Goal: Answer question/provide support

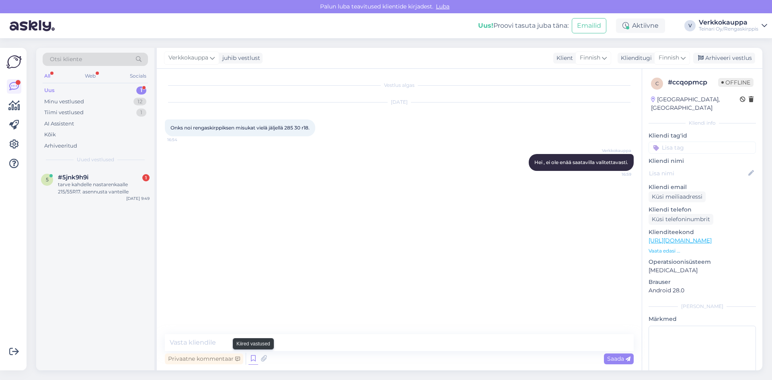
click at [252, 355] on icon at bounding box center [253, 359] width 10 height 12
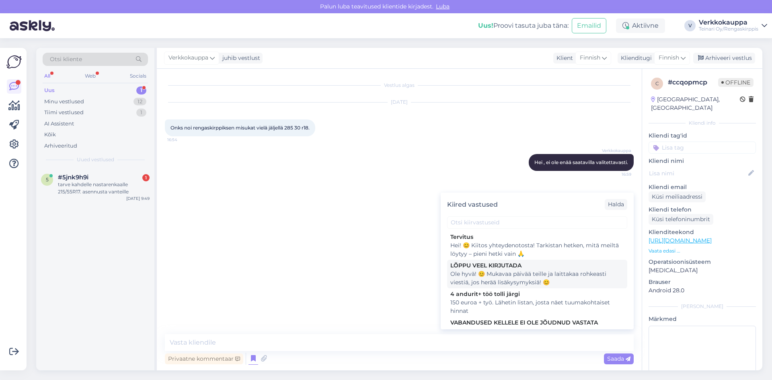
scroll to position [121, 0]
click at [510, 253] on div "Hei! 😊 Kiitos yhteydenotosta! Tarkistan hetken, mitä meiltä löytyy – pieni hetk…" at bounding box center [537, 249] width 174 height 17
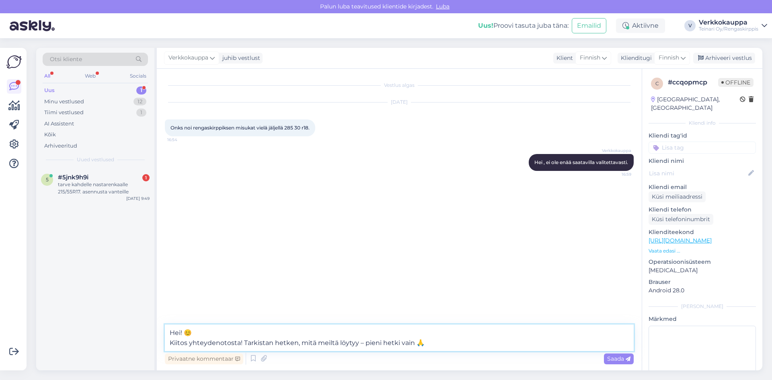
click at [425, 343] on textarea "Hei! 😊 Kiitos yhteydenotosta! Tarkistan hetken, mitä meiltä löytyy – pieni hetk…" at bounding box center [399, 337] width 469 height 27
type textarea "Hei! 😊 Kiitos yhteydenotosta! Tarkistan hetken, mitä meiltä löytyy – pieni hetk…"
click at [617, 359] on span "Saada" at bounding box center [618, 358] width 23 height 7
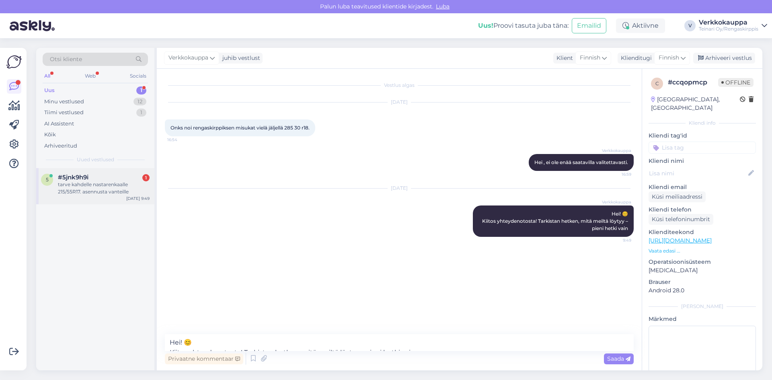
click at [95, 181] on div "tarve kahdelle nastarenkaalle 215/55R17. asennusta vanteille" at bounding box center [104, 188] width 92 height 14
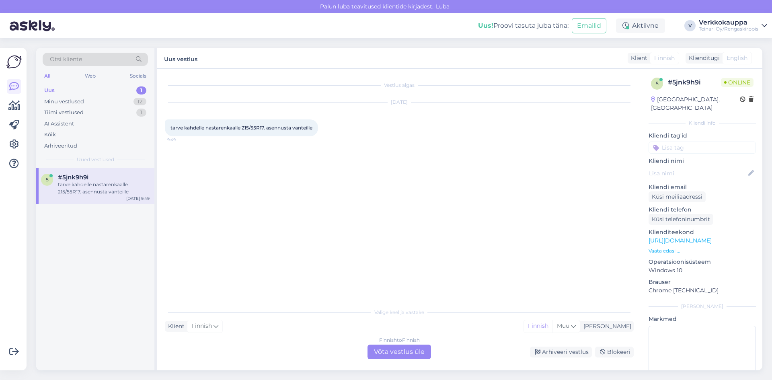
click at [391, 353] on div "Finnish to Finnish Võta vestlus üle" at bounding box center [399, 352] width 64 height 14
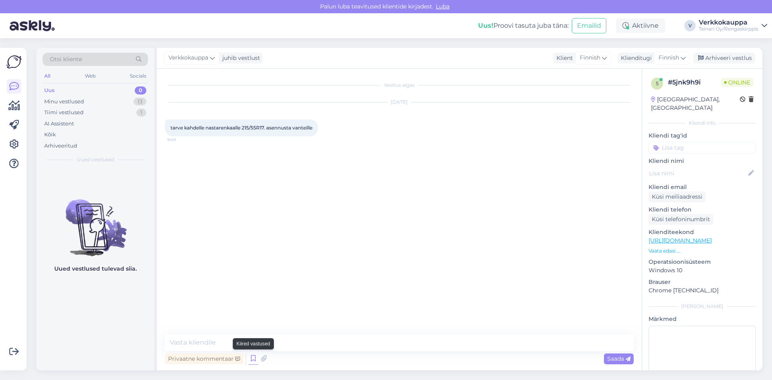
click at [253, 361] on icon at bounding box center [253, 359] width 10 height 12
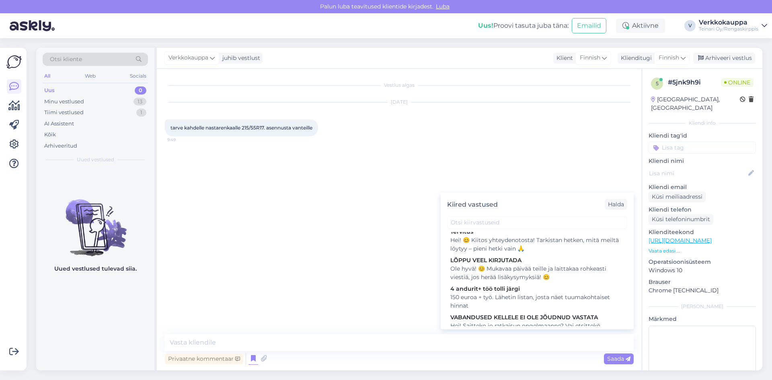
scroll to position [80, 0]
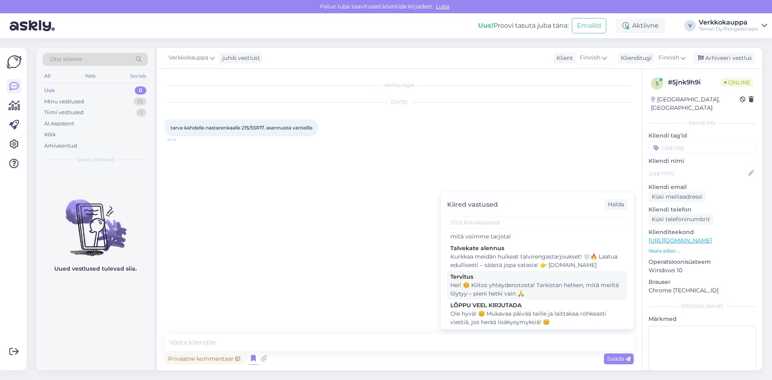
click at [530, 289] on div "Hei! 😊 Kiitos yhteydenotosta! Tarkistan hetken, mitä meiltä löytyy – pieni hetk…" at bounding box center [537, 289] width 174 height 17
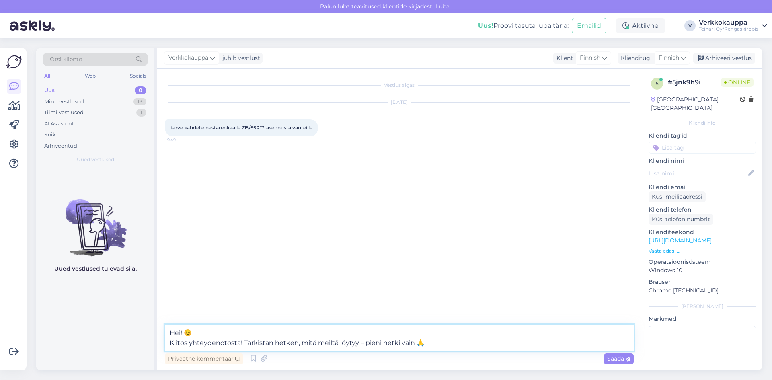
click at [430, 342] on textarea "Hei! 😊 Kiitos yhteydenotosta! Tarkistan hetken, mitä meiltä löytyy – pieni hetk…" at bounding box center [399, 337] width 469 height 27
type textarea "Hei! 😊 Kiitos yhteydenotosta! Tarkistan hetken, mitä meiltä löytyy – pieni hetk…"
click at [612, 358] on span "Saada" at bounding box center [618, 358] width 23 height 7
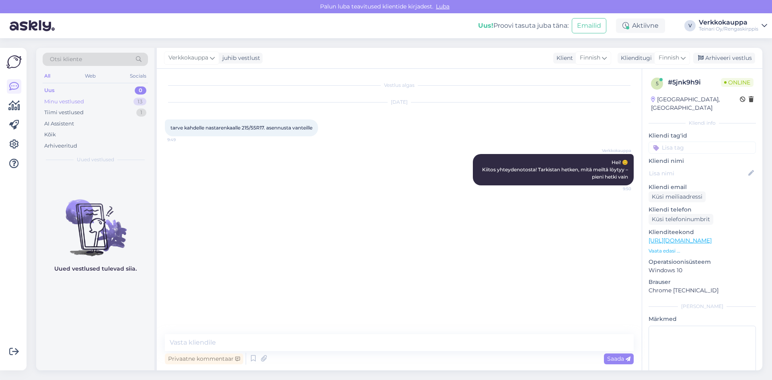
click at [75, 102] on div "Minu vestlused" at bounding box center [64, 102] width 40 height 8
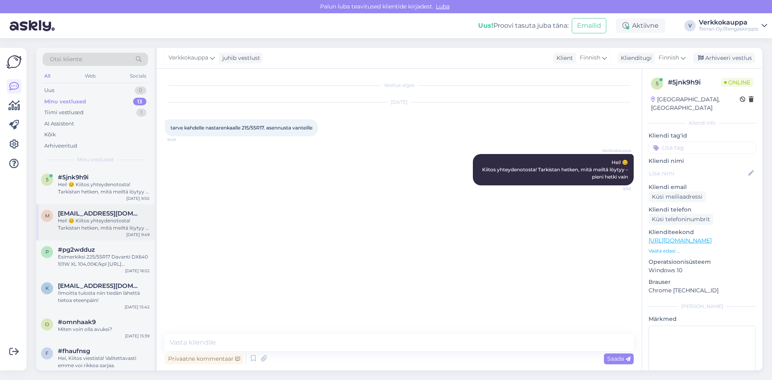
click at [120, 224] on div "Hei! 😊 Kiitos yhteydenotosta! Tarkistan hetken, mitä meiltä löytyy – pieni hetk…" at bounding box center [104, 224] width 92 height 14
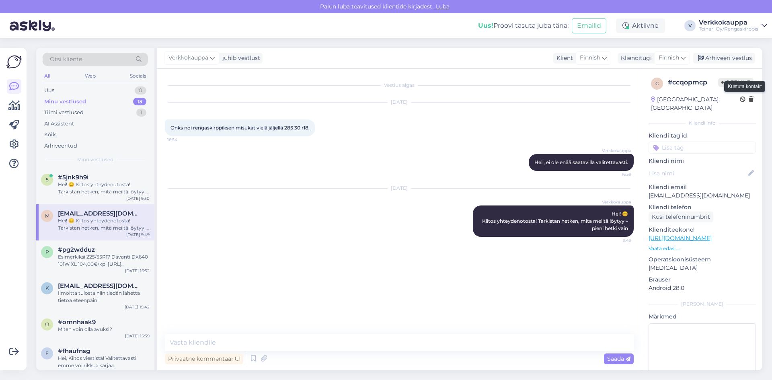
click at [749, 98] on icon at bounding box center [751, 100] width 5 height 6
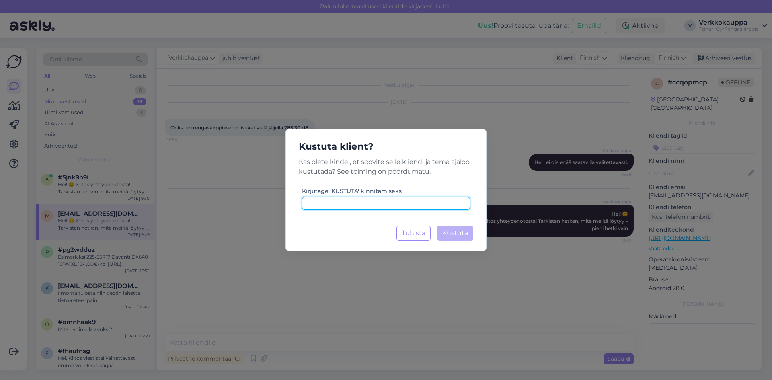
click at [337, 205] on input at bounding box center [386, 203] width 168 height 12
type input "kustuta"
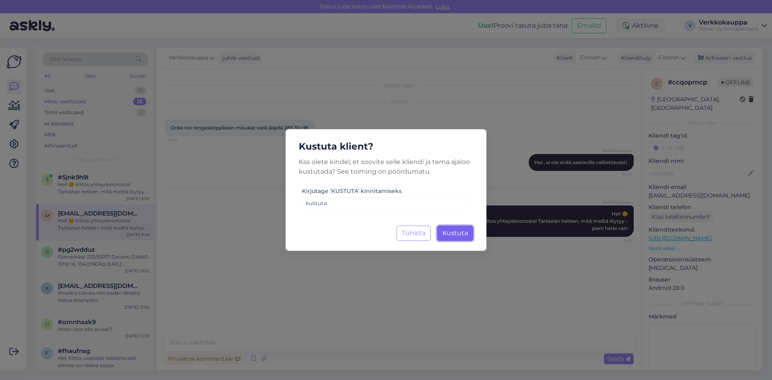
click at [454, 234] on span "Kustuta" at bounding box center [455, 233] width 26 height 8
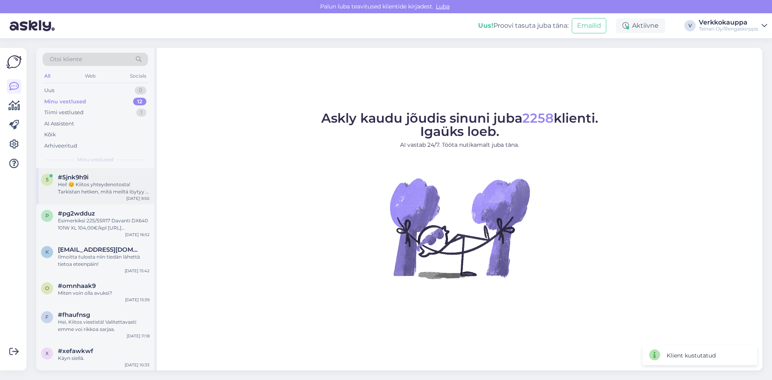
click at [106, 190] on div "Hei! 😊 Kiitos yhteydenotosta! Tarkistan hetken, mitä meiltä löytyy – pieni hetk…" at bounding box center [104, 188] width 92 height 14
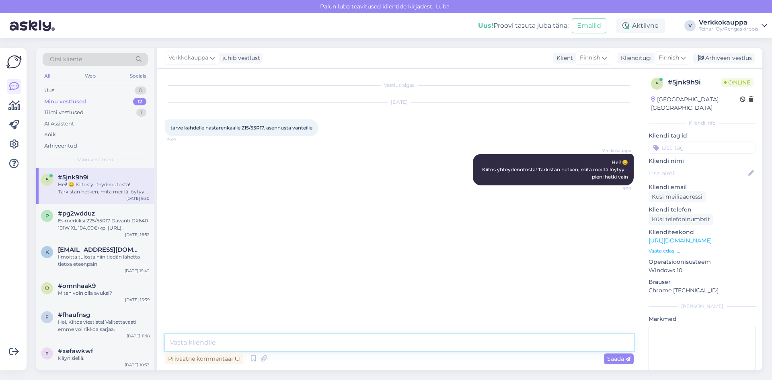
click at [201, 338] on textarea at bounding box center [399, 342] width 469 height 17
paste textarea "215/55R17 Mazzini IceLeopard 98T XL/nasta"
paste textarea "106,00€/kpl"
paste textarea "[URL][DOMAIN_NAME]"
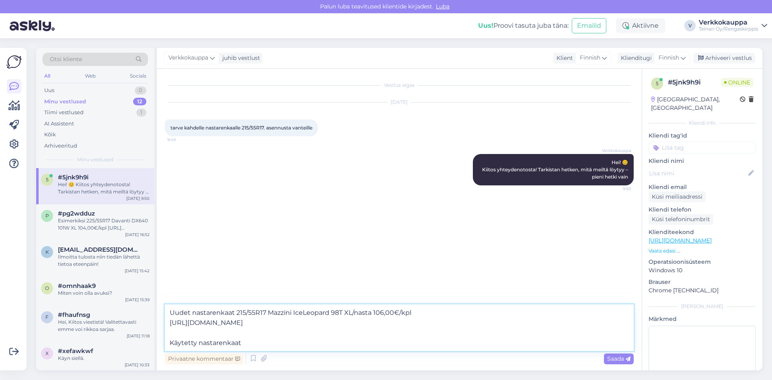
paste textarea "215/55R17 GoodYear UltraGrip Ice Arctic 98T nasta 8-9mm"
paste textarea "60,00€/kpl"
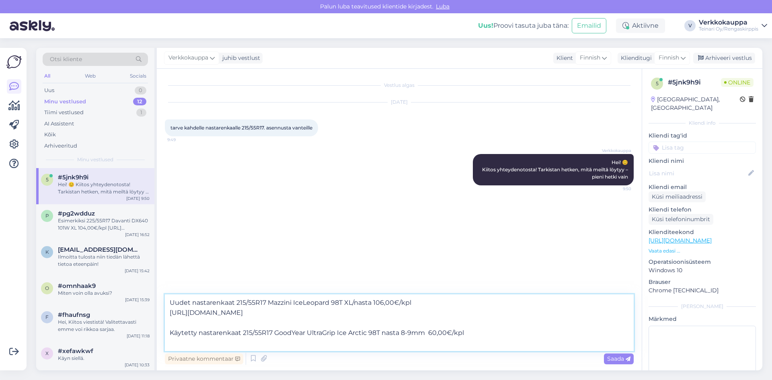
drag, startPoint x: 179, startPoint y: 312, endPoint x: 171, endPoint y: 342, distance: 30.4
click at [170, 342] on textarea "Uudet nastarenkaat 215/55R17 Mazzini IceLeopard 98T XL/nasta 106,00€/kpl [URL][…" at bounding box center [399, 322] width 469 height 57
paste textarea "[URL][DOMAIN_NAME]"
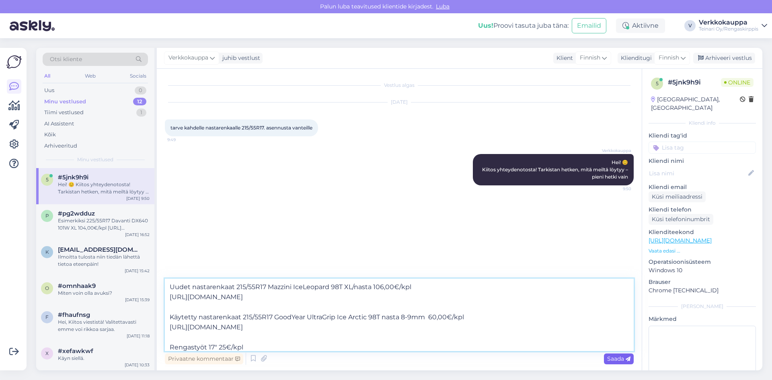
type textarea "Uudet nastarenkaat 215/55R17 Mazzini IceLeopard 98T XL/nasta 106,00€/kpl [URL][…"
click at [614, 357] on span "Saada" at bounding box center [618, 358] width 23 height 7
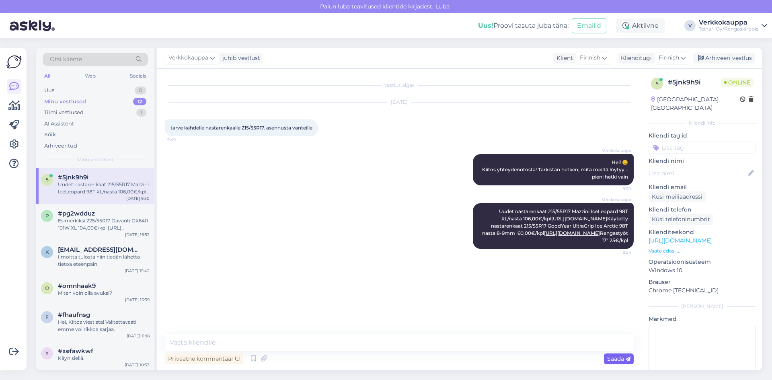
scroll to position [0, 0]
